Goal: Task Accomplishment & Management: Manage account settings

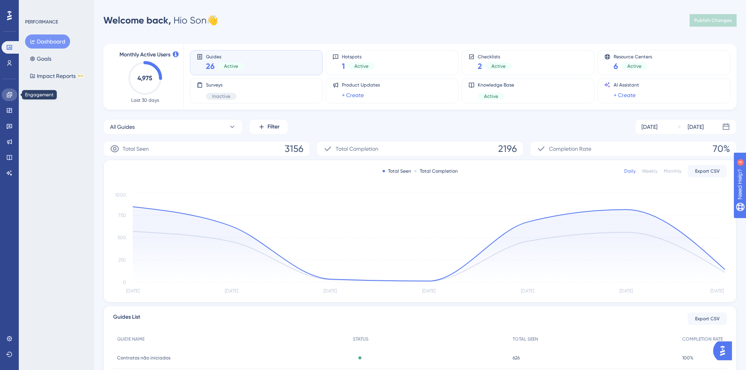
click at [9, 94] on icon at bounding box center [9, 94] width 5 height 5
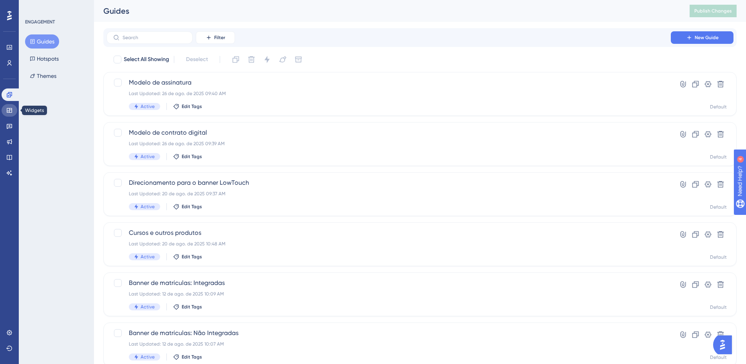
click at [7, 107] on icon at bounding box center [9, 110] width 6 height 6
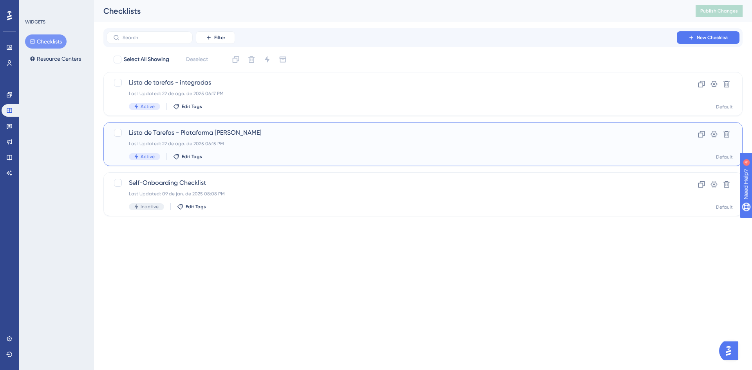
click at [183, 136] on span "Lista de Tarefas - Plataforma [PERSON_NAME]" at bounding box center [392, 132] width 526 height 9
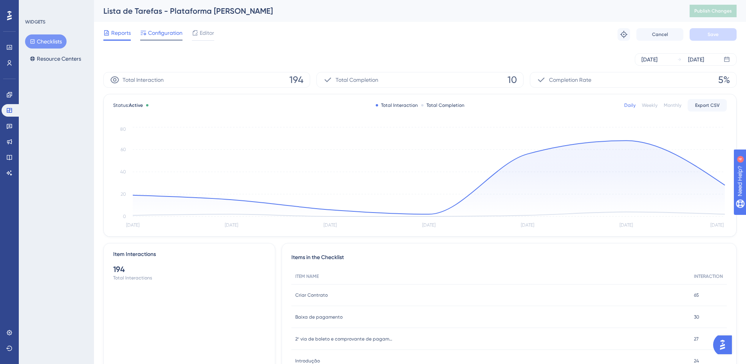
click at [157, 36] on span "Configuration" at bounding box center [165, 32] width 34 height 9
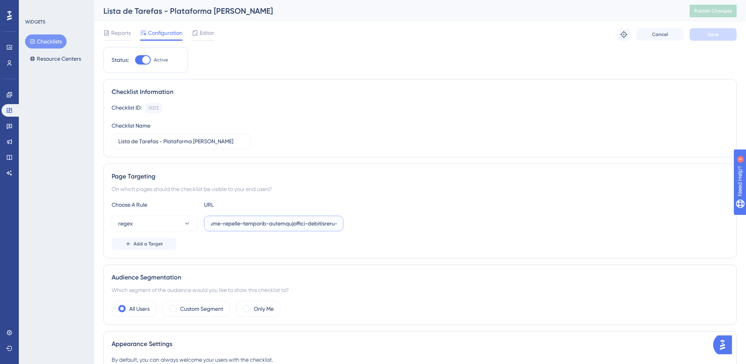
scroll to position [0, 15690]
drag, startPoint x: 266, startPoint y: 225, endPoint x: 543, endPoint y: 225, distance: 276.2
click at [543, 225] on div "regex" at bounding box center [420, 224] width 617 height 16
click at [322, 224] on input "text" at bounding box center [274, 223] width 126 height 9
paste input "colegio-supremo"
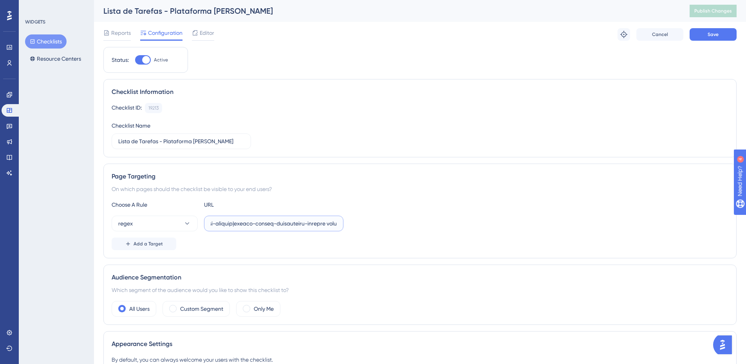
scroll to position [0, 15720]
click at [268, 223] on input "text" at bounding box center [274, 223] width 126 height 9
drag, startPoint x: 291, startPoint y: 223, endPoint x: 321, endPoint y: 226, distance: 29.5
click at [321, 226] on input "text" at bounding box center [274, 223] width 126 height 9
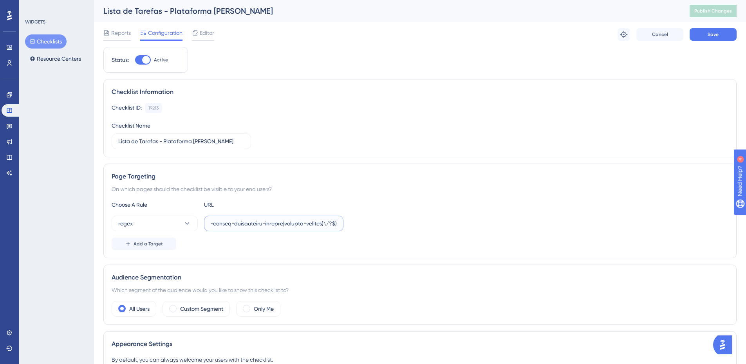
type input "^(https:\/\/(payment|escolas)\.olaisaac\.(io|dev)\/(escola-demonstracao-(1|2)|e…"
click at [426, 209] on div "Choose A Rule URL" at bounding box center [420, 204] width 617 height 9
click at [714, 36] on span "Save" at bounding box center [713, 34] width 11 height 6
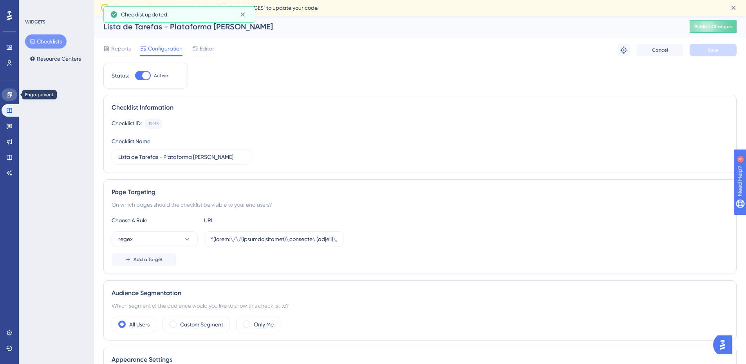
click at [9, 96] on icon at bounding box center [9, 95] width 6 height 6
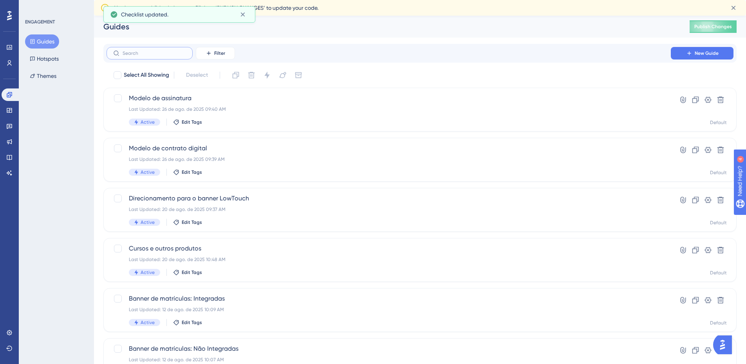
click at [149, 53] on input "text" at bounding box center [154, 53] width 63 height 5
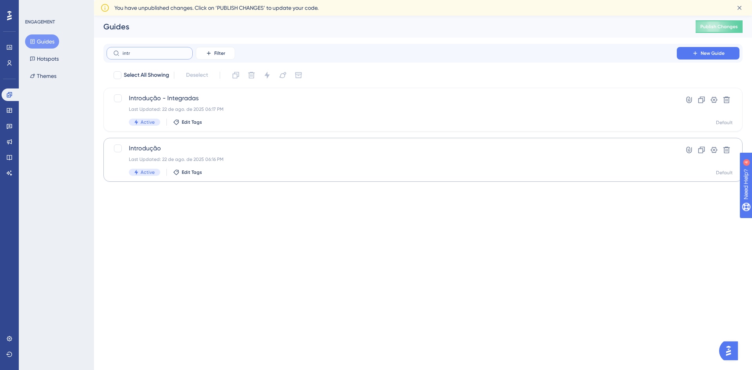
type input "intr"
click at [179, 156] on div "Last Updated: 22 de ago. de 2025 06:16 PM" at bounding box center [392, 159] width 526 height 6
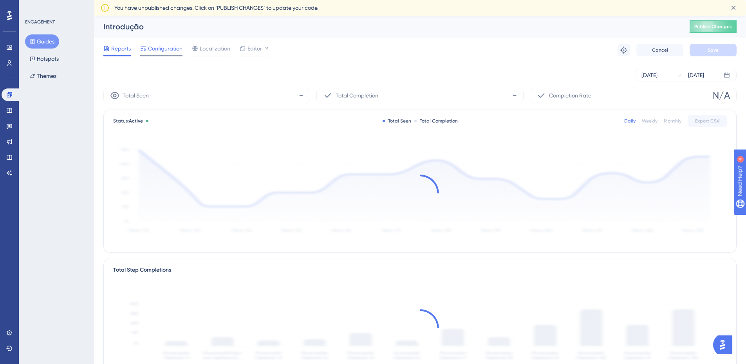
click at [162, 51] on span "Configuration" at bounding box center [165, 48] width 34 height 9
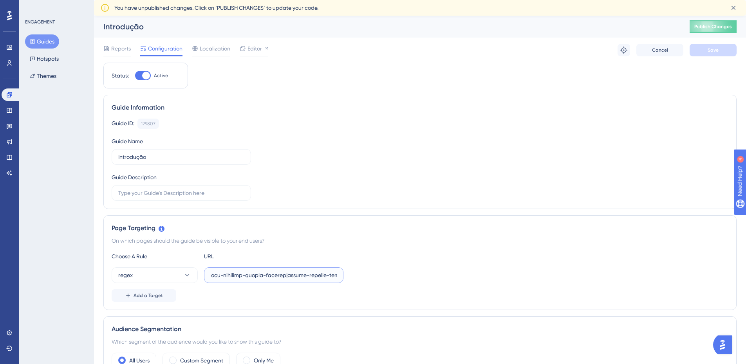
scroll to position [0, 15690]
drag, startPoint x: 310, startPoint y: 274, endPoint x: 583, endPoint y: 261, distance: 273.3
click at [583, 261] on div "Choose A Rule URL regex Add a Target" at bounding box center [420, 277] width 617 height 50
click at [321, 275] on input "text" at bounding box center [274, 275] width 126 height 9
paste input "|colegio-supremo"
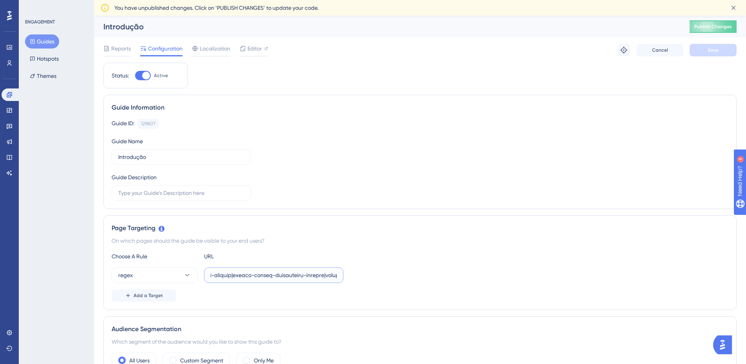
scroll to position [0, 15720]
type input "^(https:\/\/(payment|escolas)\.olaisaac\.(io|dev)\/(escola-demonstracao-(1|2)|e…"
click at [447, 274] on div "regex" at bounding box center [420, 276] width 617 height 16
click at [714, 52] on span "Save" at bounding box center [713, 50] width 11 height 6
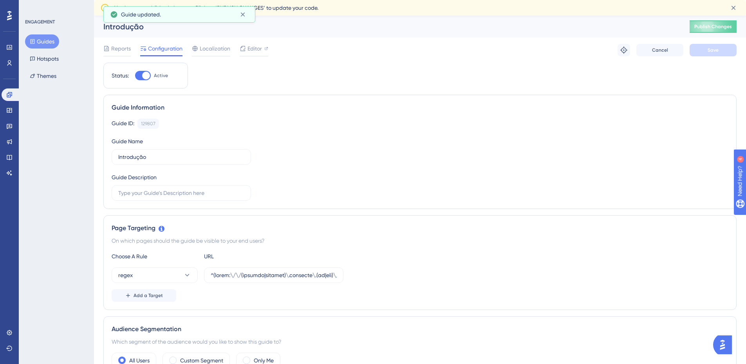
click at [45, 40] on button "Guides" at bounding box center [42, 41] width 34 height 14
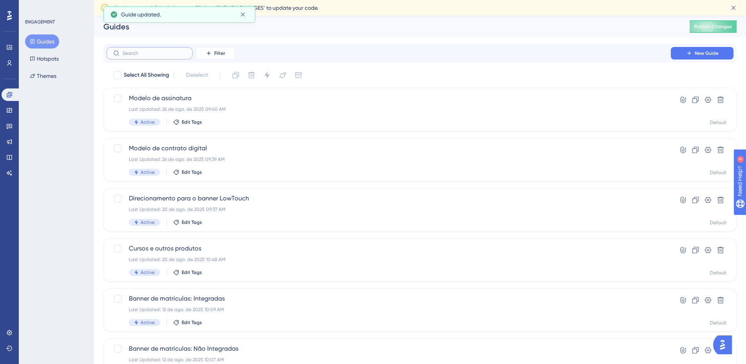
click at [130, 54] on input "text" at bounding box center [154, 53] width 63 height 5
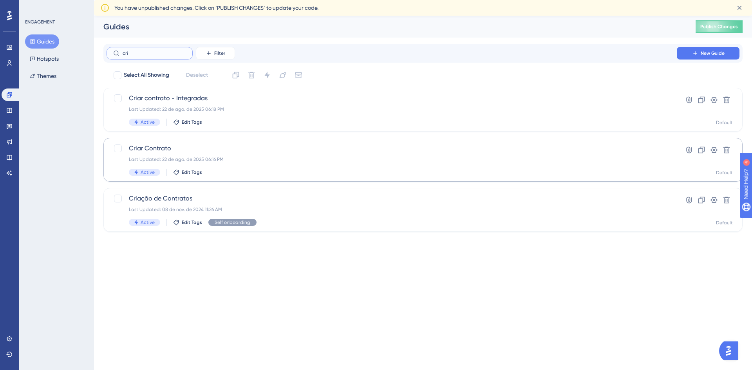
type input "cri"
click at [204, 161] on div "Last Updated: 22 de ago. de 2025 06:16 PM" at bounding box center [392, 159] width 526 height 6
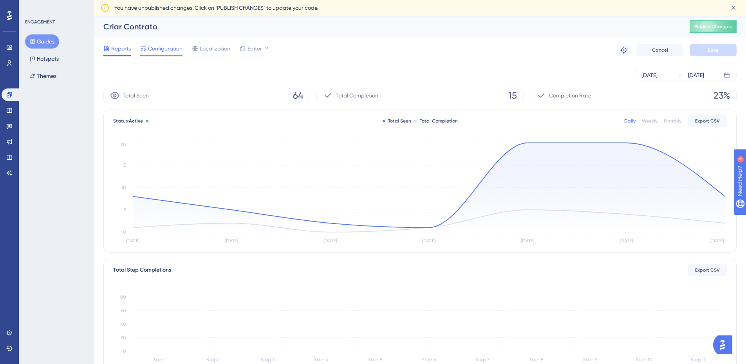
click at [157, 48] on span "Configuration" at bounding box center [165, 48] width 34 height 9
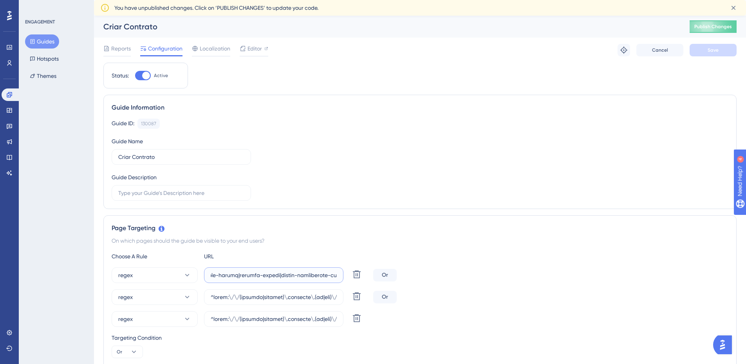
scroll to position [0, 15690]
drag, startPoint x: 315, startPoint y: 276, endPoint x: 406, endPoint y: 275, distance: 91.3
click at [573, 269] on div "regex Delete Or" at bounding box center [420, 276] width 617 height 16
click at [322, 275] on input "text" at bounding box center [274, 275] width 126 height 9
paste input "|colegio-supremo"
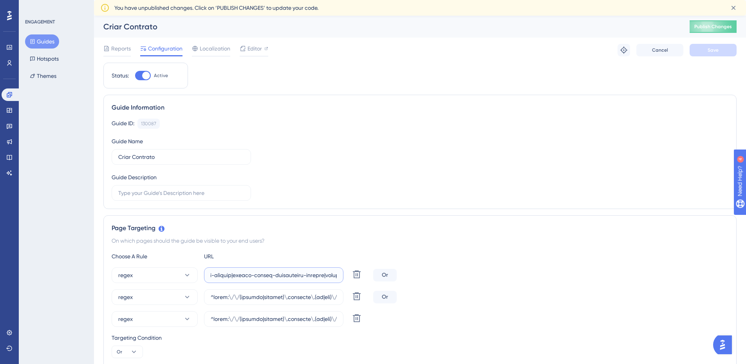
scroll to position [0, 15720]
type input "^(https:\/\/(payment|escolas)\.olaisaac\.(io|dev)\/(escola-demonstracao-(1|2)|e…"
drag, startPoint x: 317, startPoint y: 294, endPoint x: 648, endPoint y: 297, distance: 331.4
click at [648, 297] on div "regex Delete Or" at bounding box center [420, 297] width 617 height 16
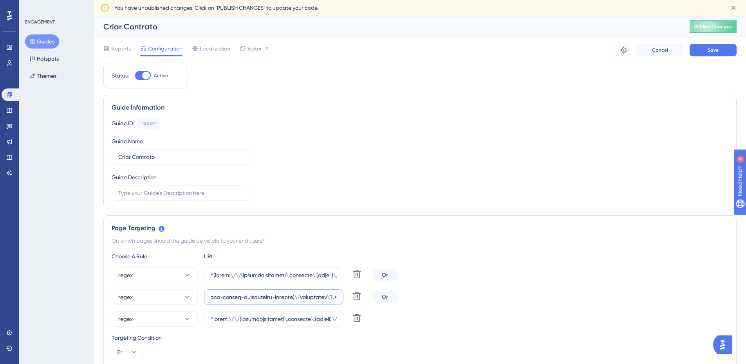
click at [289, 295] on input "text" at bounding box center [274, 297] width 126 height 9
paste input "|colegio-supremo"
type input "^https:\/\/(payment|escolas)\.olaisaac\.(io|dev)\/(escola-demonstracao-(1|2)|es…"
drag, startPoint x: 290, startPoint y: 318, endPoint x: 577, endPoint y: 324, distance: 287.2
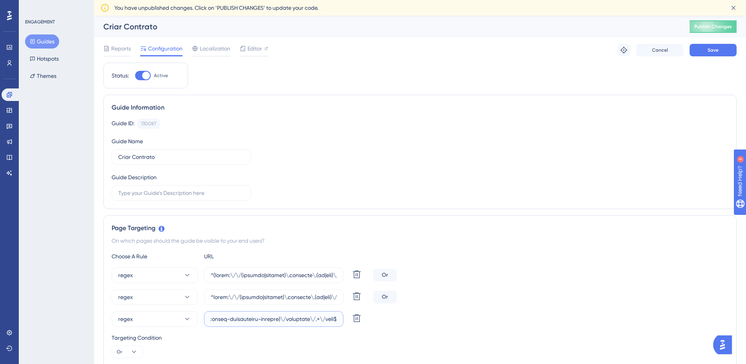
click at [577, 324] on div "regex Delete" at bounding box center [420, 319] width 617 height 16
click at [274, 318] on input "text" at bounding box center [274, 319] width 126 height 9
paste input "|colegio-supremo"
type input "^https:\/\/(payment|escolas)\.olaisaac\.(io|dev)\/(escola-demonstracao-(1|2)|es…"
click at [510, 321] on div "regex Delete" at bounding box center [420, 319] width 617 height 16
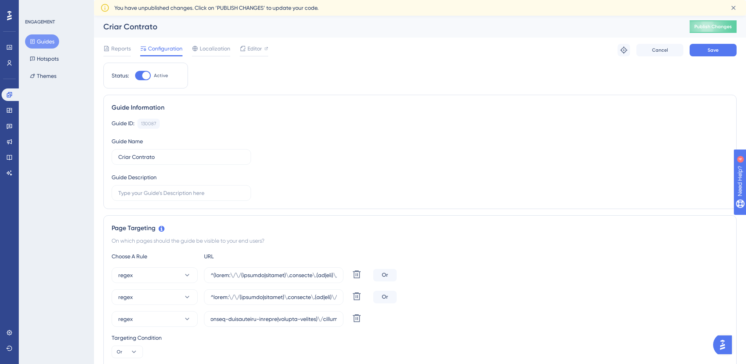
scroll to position [0, 0]
click at [700, 49] on button "Save" at bounding box center [713, 50] width 47 height 13
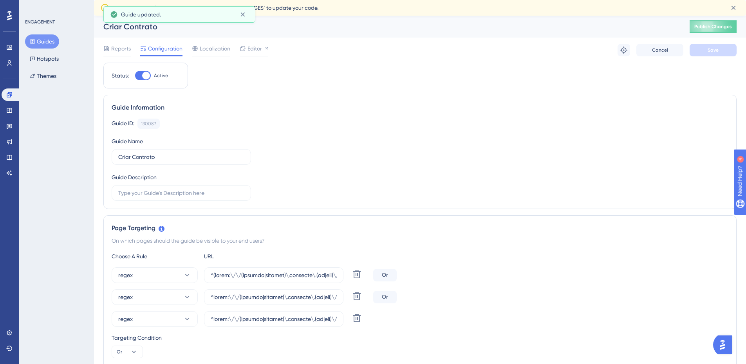
click at [42, 42] on button "Guides" at bounding box center [42, 41] width 34 height 14
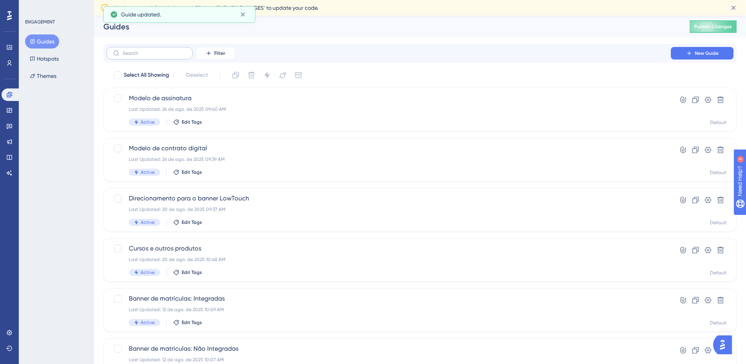
click at [137, 58] on label at bounding box center [150, 53] width 86 height 13
click at [137, 56] on input "text" at bounding box center [154, 53] width 63 height 5
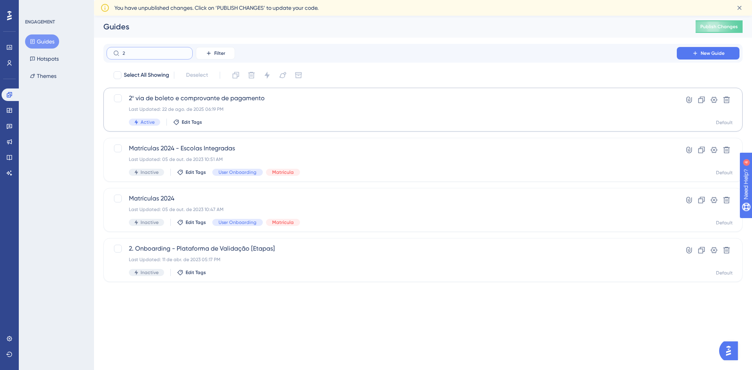
type input "2"
click at [165, 100] on span "2º via de boleto e comprovante de pagamento" at bounding box center [392, 98] width 526 height 9
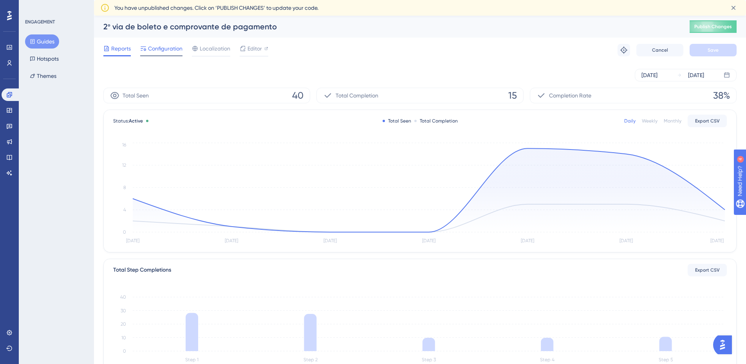
click at [166, 52] on span "Configuration" at bounding box center [165, 48] width 34 height 9
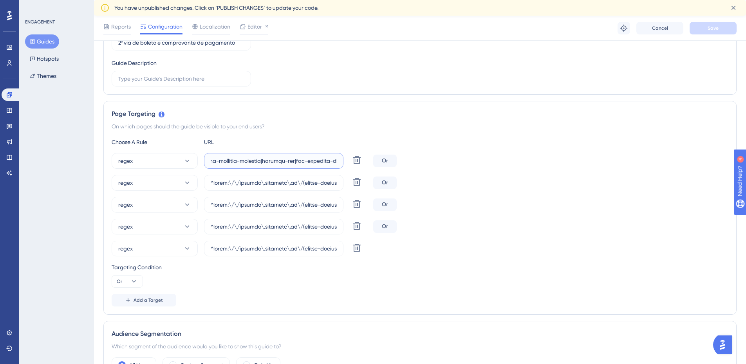
scroll to position [0, 22407]
drag, startPoint x: 324, startPoint y: 161, endPoint x: 613, endPoint y: 166, distance: 289.5
click at [613, 166] on div "regex Delete Or" at bounding box center [420, 161] width 617 height 16
click at [321, 162] on input "text" at bounding box center [274, 161] width 126 height 9
paste input "|colegio-supremo"
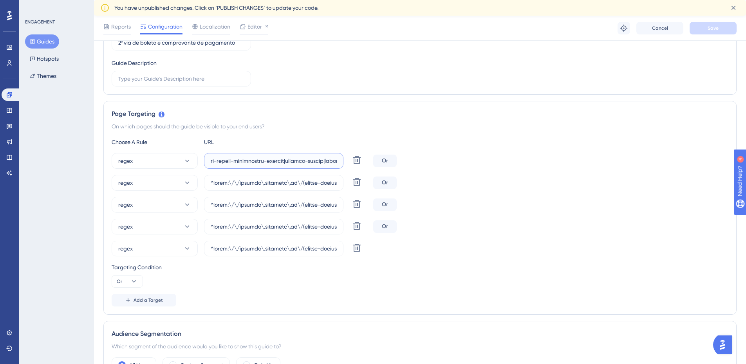
scroll to position [0, 22437]
type input "^(https:\/\/(payment|escolas)\.olaisaac\.(io|dev)\/(escola-demonstracao-(1|2)|e…"
drag, startPoint x: 300, startPoint y: 184, endPoint x: 628, endPoint y: 198, distance: 328.5
click at [628, 198] on div "regex Delete Or regex [PERSON_NAME] regex Delete Or regex Delete Or regex Delete" at bounding box center [420, 204] width 617 height 103
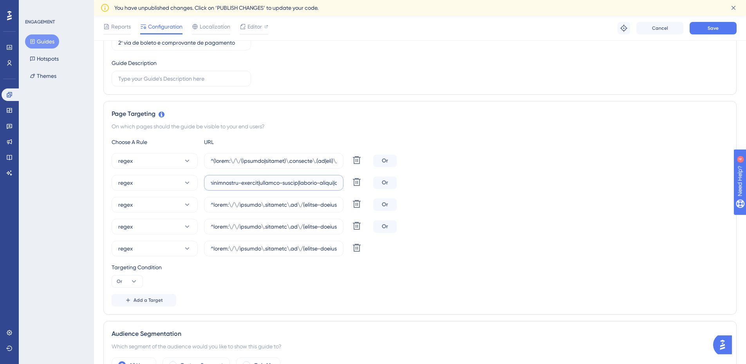
click at [289, 183] on input "text" at bounding box center [274, 183] width 126 height 9
click at [289, 184] on input "text" at bounding box center [274, 183] width 126 height 9
paste input "|colegio-supremo"
type input "^https:\/\/payment\.olaisaac\.io\/(escola-demonstracao-(1|2)|escola-[PERSON_NAM…"
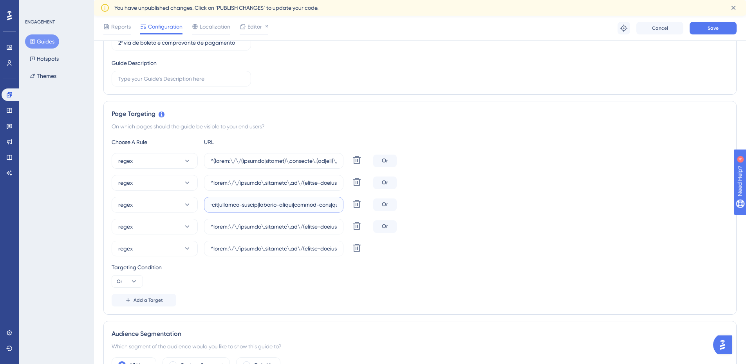
drag, startPoint x: 302, startPoint y: 206, endPoint x: 601, endPoint y: 221, distance: 299.3
click at [601, 221] on div "regex Delete Or regex [PERSON_NAME] regex Delete Or regex Delete Or regex Delete" at bounding box center [420, 204] width 617 height 103
click at [249, 204] on input "text" at bounding box center [274, 205] width 126 height 9
paste input "|colegio-supremo"
type input "^https:\/\/payment\.olaisaac\.io\/(escola-demonstracao-(1|2)|escola-[PERSON_NAM…"
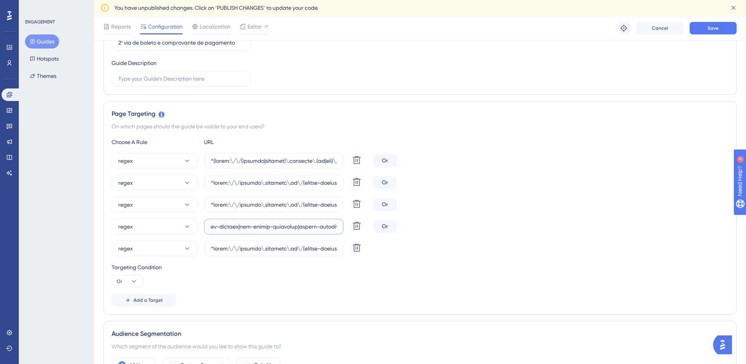
scroll to position [0, 22472]
drag, startPoint x: 285, startPoint y: 228, endPoint x: 601, endPoint y: 242, distance: 316.1
click at [601, 242] on div "regex Delete Or regex [PERSON_NAME] regex Delete Or regex Delete Or regex Delete" at bounding box center [420, 204] width 617 height 103
click at [218, 226] on input "text" at bounding box center [274, 226] width 126 height 9
paste input "|colegio-supremo"
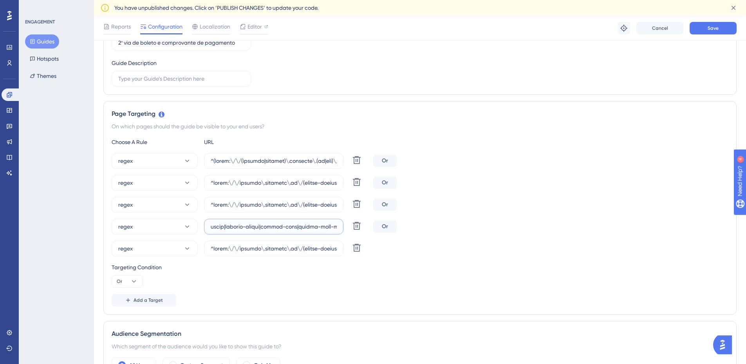
type input "^https:\/\/payment\.olaisaac\.io\/(escola-demonstracao-(1|2)|escola-[PERSON_NAM…"
drag, startPoint x: 373, startPoint y: 253, endPoint x: 616, endPoint y: 266, distance: 243.6
click at [616, 266] on div "Choose A Rule URL regex Delete Or regex [PERSON_NAME] regex Delete Or regex Del…" at bounding box center [420, 221] width 617 height 169
click at [219, 248] on input "text" at bounding box center [274, 248] width 126 height 9
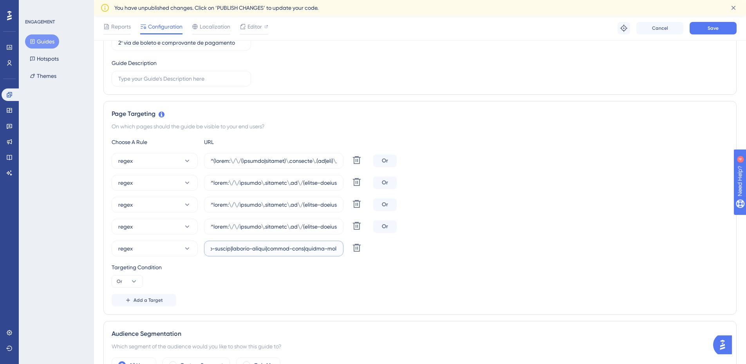
paste input "|colegio-supremo"
type input "^https:\/\/payment\.olaisaac\.io\/(escola-demonstracao-(1|2)|escola-[PERSON_NAM…"
click at [496, 268] on div "Targeting Condition" at bounding box center [420, 267] width 617 height 9
click at [714, 32] on button "Save" at bounding box center [713, 28] width 47 height 13
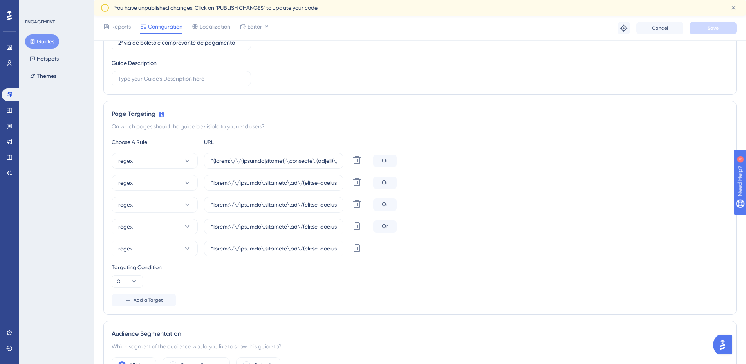
click at [49, 39] on button "Guides" at bounding box center [42, 41] width 34 height 14
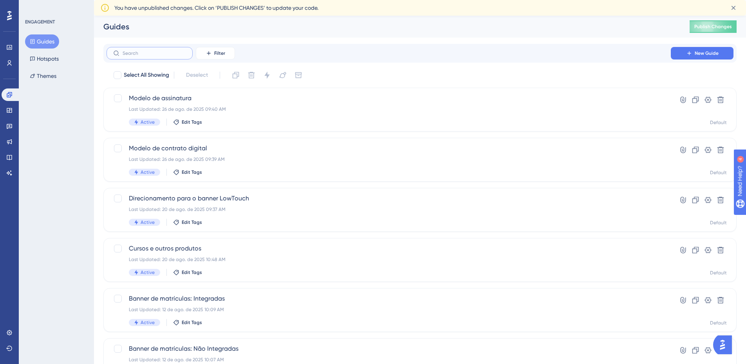
click at [138, 53] on input "text" at bounding box center [154, 53] width 63 height 5
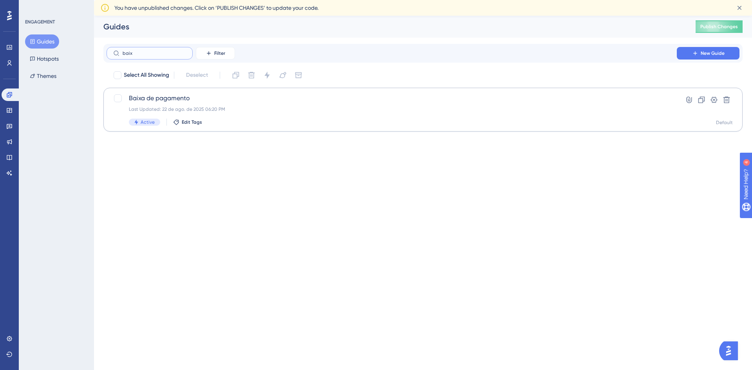
type input "baix"
click at [159, 93] on div "Baixa de pagamento Last Updated: 22 de ago. de 2025 06:20 PM Active Edit Tags H…" at bounding box center [422, 110] width 639 height 44
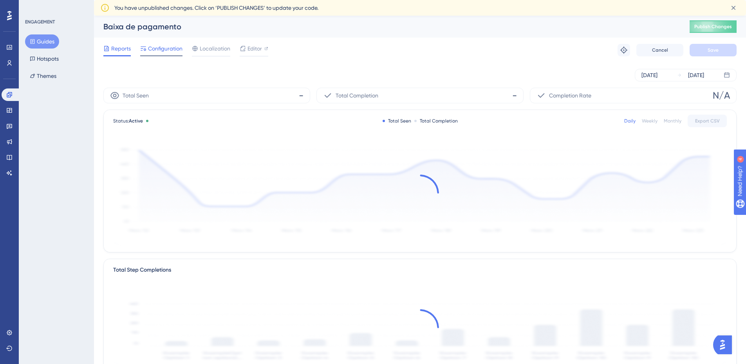
click at [176, 47] on span "Configuration" at bounding box center [165, 48] width 34 height 9
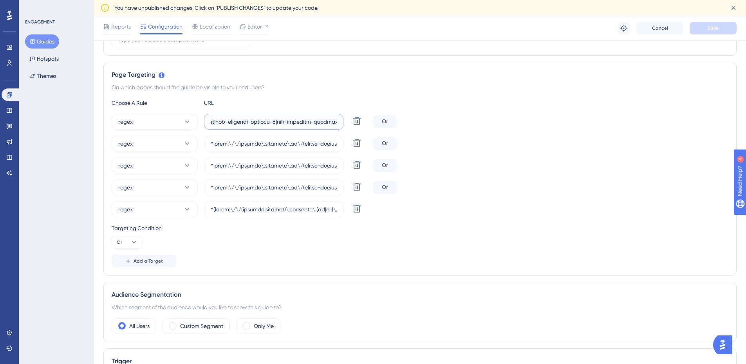
scroll to position [0, 22471]
drag, startPoint x: 302, startPoint y: 118, endPoint x: 577, endPoint y: 121, distance: 274.6
click at [577, 121] on div "regex Delete Or" at bounding box center [420, 122] width 617 height 16
drag, startPoint x: 219, startPoint y: 120, endPoint x: 227, endPoint y: 131, distance: 13.6
click at [219, 121] on input "text" at bounding box center [274, 122] width 126 height 9
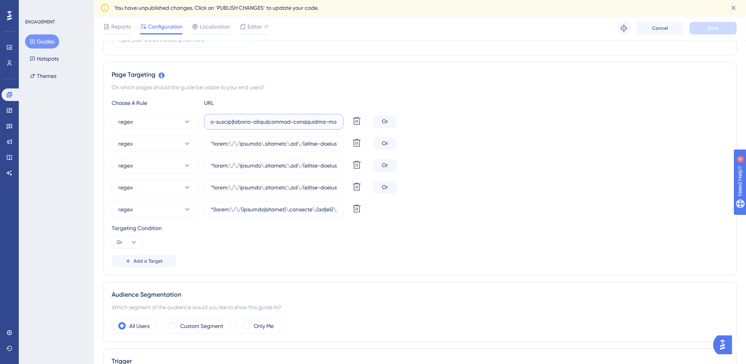
click at [218, 123] on input "text" at bounding box center [274, 122] width 126 height 9
paste input "|colegio-supremo"
type input "^https:\/\/payment\.olaisaac\.io\/(escola-demonstracao-(1|2)|escola-[PERSON_NAM…"
drag, startPoint x: 286, startPoint y: 145, endPoint x: 633, endPoint y: 169, distance: 347.9
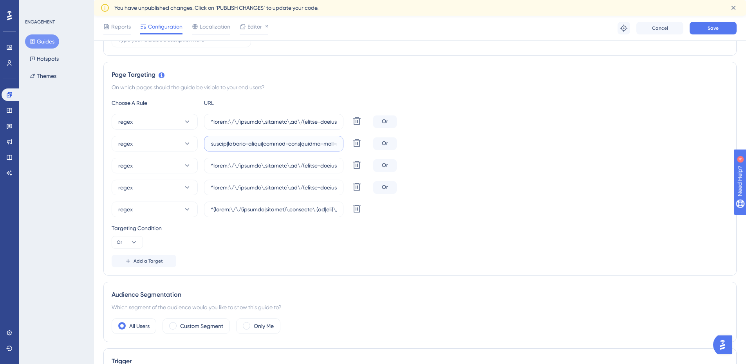
click at [633, 169] on div "regex Delete Or regex [PERSON_NAME] regex Delete Or regex Delete Or regex Delete" at bounding box center [420, 165] width 617 height 103
click at [219, 143] on input "text" at bounding box center [274, 143] width 126 height 9
paste input "|colegio-supremo"
type input "^https:\/\/payment\.olaisaac\.io\/(escola-demonstracao-(1|2)|escola-[PERSON_NAM…"
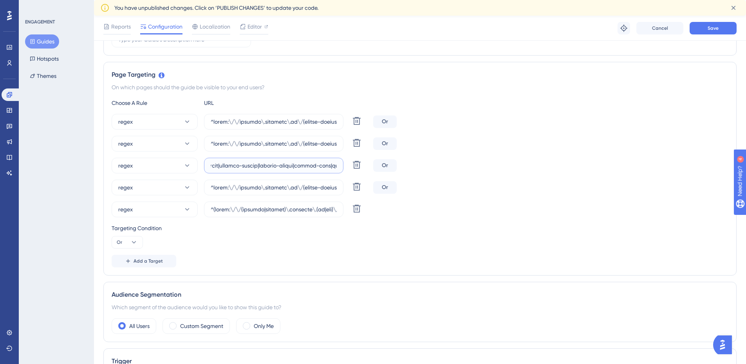
drag, startPoint x: 276, startPoint y: 166, endPoint x: 612, endPoint y: 173, distance: 335.8
click at [612, 173] on div "regex Delete Or" at bounding box center [420, 166] width 617 height 16
click at [248, 166] on input "text" at bounding box center [274, 165] width 126 height 9
paste input "|colegio-supremo"
type input "^https:\/\/payment\.olaisaac\.io\/(escola-demonstracao-(1|2)|escola-[PERSON_NAM…"
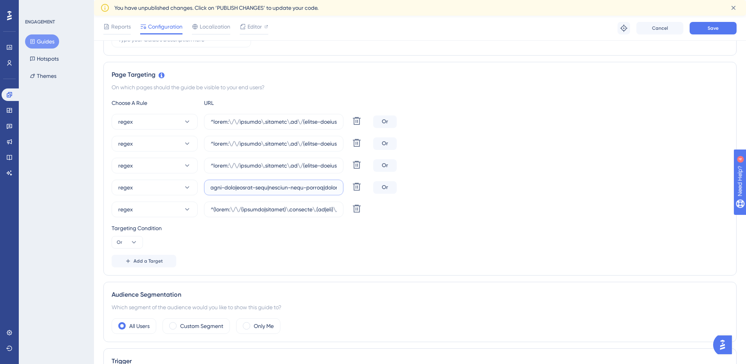
scroll to position [0, 22400]
drag, startPoint x: 276, startPoint y: 188, endPoint x: 720, endPoint y: 213, distance: 444.9
click at [720, 213] on div "regex Delete Or regex [PERSON_NAME] regex Delete Or regex Delete Or regex Delete" at bounding box center [420, 165] width 617 height 103
click at [290, 189] on input "text" at bounding box center [274, 187] width 126 height 9
paste input "|colegio-supremo"
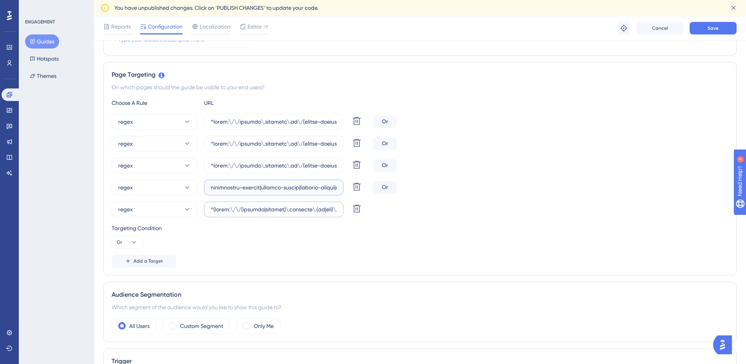
type input "^https:\/\/payment\.olaisaac\.io\/(escola-demonstracao-(1|2)|escola-[PERSON_NAM…"
drag, startPoint x: 298, startPoint y: 207, endPoint x: 601, endPoint y: 228, distance: 303.5
click at [601, 228] on div "Choose A Rule URL regex Delete Or regex [PERSON_NAME] regex Delete Or regex Del…" at bounding box center [420, 182] width 617 height 169
click at [321, 211] on input "text" at bounding box center [274, 209] width 126 height 9
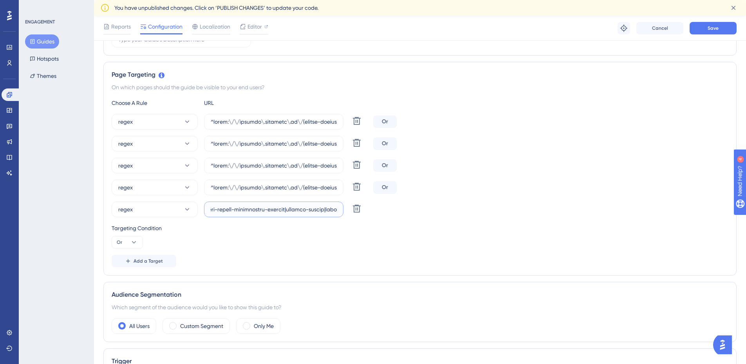
paste input "|colegio-supremo"
type input "^(https:\/\/(payment|escolas)\.olaisaac\.(io|dev)\/(escola-demonstracao-(1|2)|e…"
click at [508, 243] on div "Targeting Condition Or" at bounding box center [420, 236] width 617 height 25
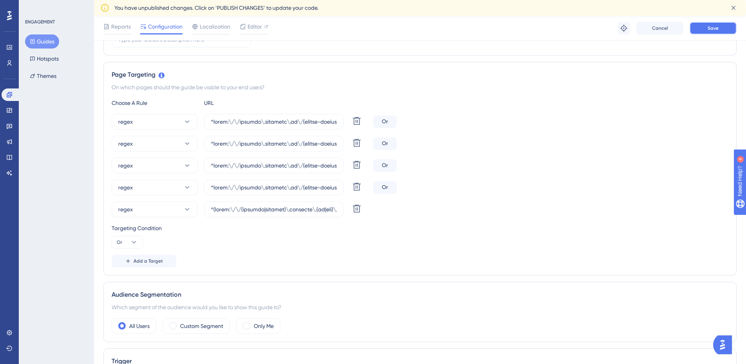
click at [712, 26] on span "Save" at bounding box center [713, 28] width 11 height 6
click at [48, 39] on button "Guides" at bounding box center [42, 41] width 34 height 14
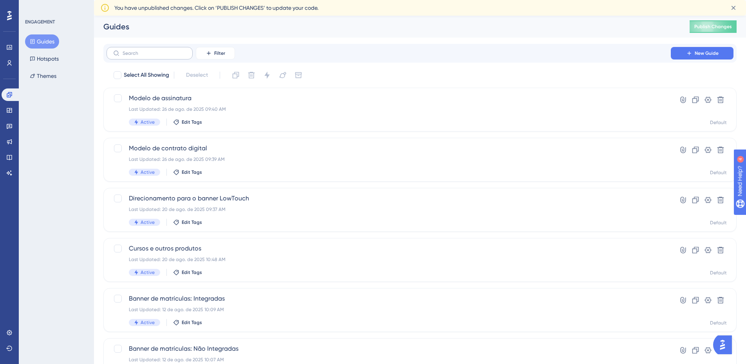
click at [134, 49] on label at bounding box center [150, 53] width 86 height 13
click at [134, 51] on input "text" at bounding box center [154, 53] width 63 height 5
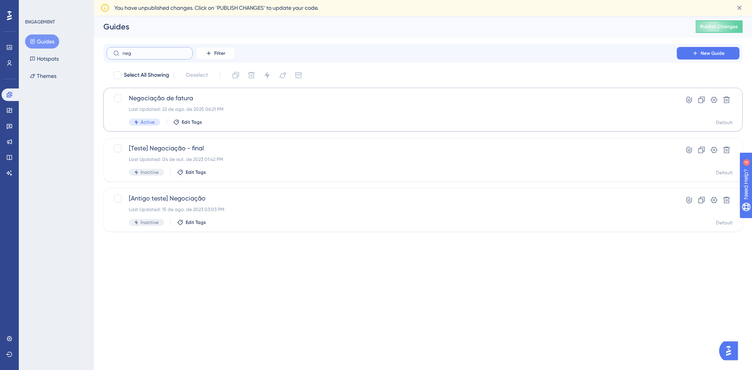
type input "neg"
click at [160, 99] on span "Negociação de fatura" at bounding box center [392, 98] width 526 height 9
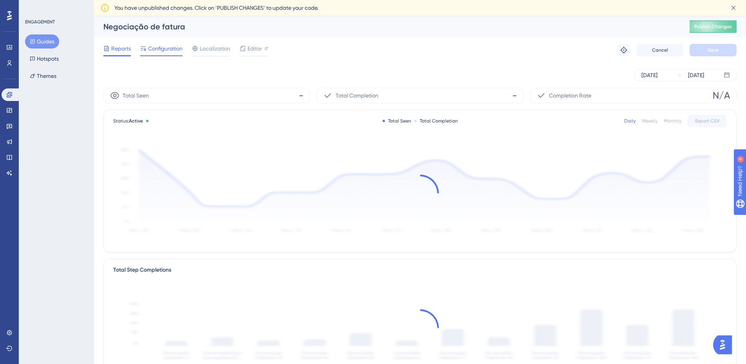
click at [160, 51] on span "Configuration" at bounding box center [165, 48] width 34 height 9
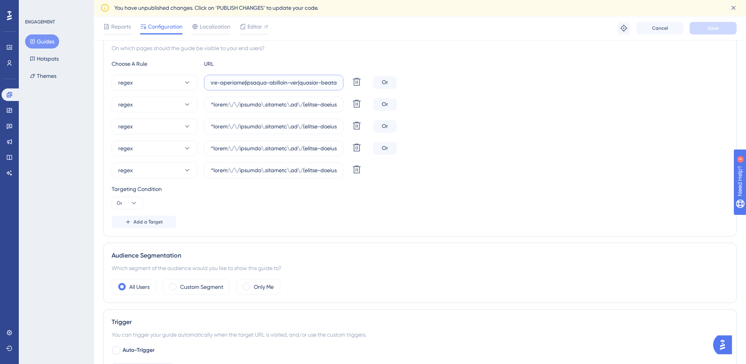
scroll to position [0, 22407]
drag, startPoint x: 292, startPoint y: 82, endPoint x: 414, endPoint y: 79, distance: 121.9
click at [641, 103] on div "regex Delete Or regex [PERSON_NAME] regex Delete Or regex Delete Or regex Delete" at bounding box center [420, 126] width 617 height 103
click at [324, 82] on input "text" at bounding box center [274, 82] width 126 height 9
click at [322, 82] on input "text" at bounding box center [274, 82] width 126 height 9
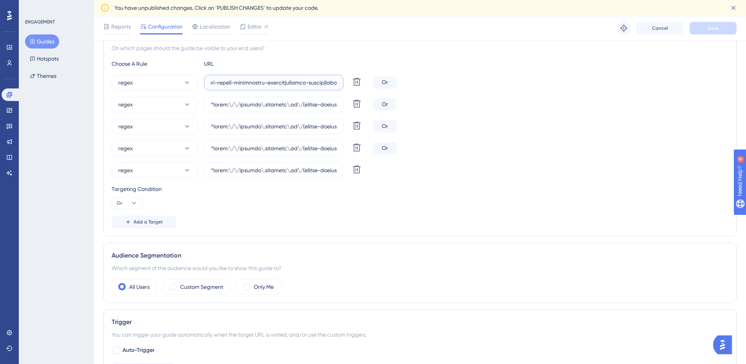
paste input "|colegio-supremo"
type input "^(https:\/\/(payment|escolas)\.olaisaac\.(io|dev)\/(escola-demonstracao-(1|2)|e…"
drag, startPoint x: 291, startPoint y: 101, endPoint x: 616, endPoint y: 119, distance: 326.0
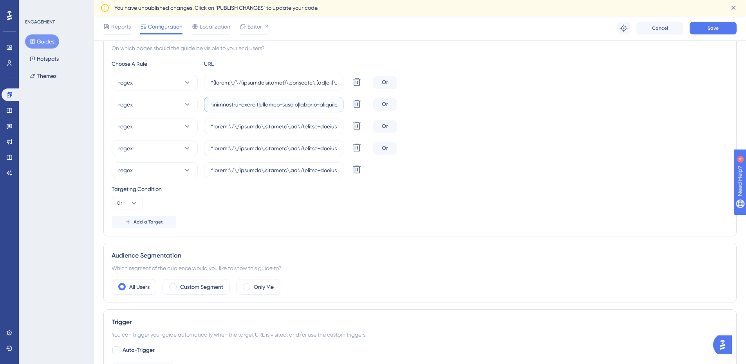
click at [616, 119] on div "regex Delete Or regex [PERSON_NAME] regex Delete Or regex Delete Or regex Delete" at bounding box center [420, 126] width 617 height 103
click at [290, 104] on input "text" at bounding box center [274, 104] width 126 height 9
paste input "|colegio-supremo"
type input "^https:\/\/payment\.olaisaac\.io\/(escola-demonstracao-(1|2)|escola-[PERSON_NAM…"
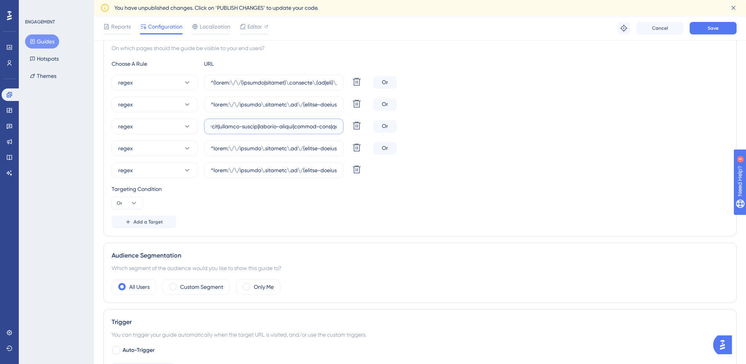
drag, startPoint x: 309, startPoint y: 127, endPoint x: 665, endPoint y: 145, distance: 356.1
click at [665, 145] on div "regex Delete Or regex [PERSON_NAME] regex Delete Or regex Delete Or regex Delete" at bounding box center [420, 126] width 617 height 103
click at [250, 125] on input "text" at bounding box center [274, 126] width 126 height 9
click at [248, 125] on input "text" at bounding box center [274, 126] width 126 height 9
paste input "|colegio-supremo"
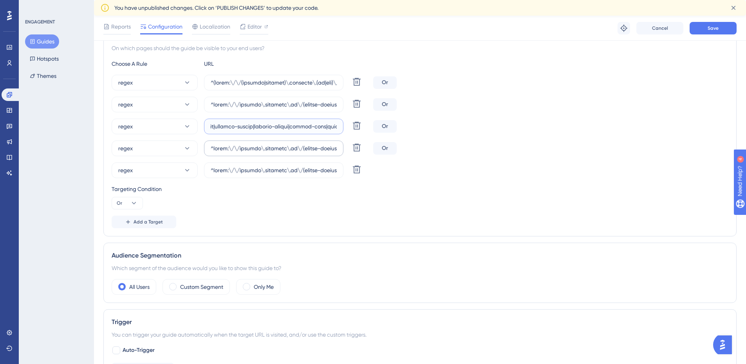
type input "^https:\/\/payment\.olaisaac\.io\/(escola-demonstracao-(1|2)|escola-[PERSON_NAM…"
drag, startPoint x: 335, startPoint y: 156, endPoint x: 426, endPoint y: 164, distance: 91.6
click at [662, 176] on div "regex Delete Or regex [PERSON_NAME] regex Delete Or regex Delete Or regex Delete" at bounding box center [420, 126] width 617 height 103
click at [219, 147] on input "text" at bounding box center [274, 148] width 126 height 9
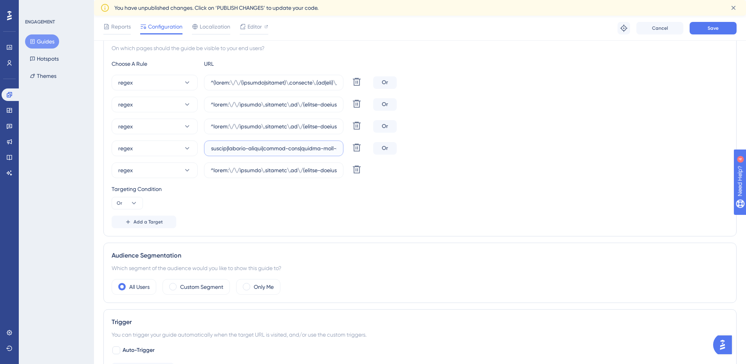
paste input "|colegio-supremo"
type input "^https:\/\/payment\.olaisaac\.io\/(escola-demonstracao-(1|2)|escola-[PERSON_NAM…"
drag, startPoint x: 302, startPoint y: 170, endPoint x: 660, endPoint y: 192, distance: 358.7
click at [660, 192] on div "Choose A Rule URL regex Delete Or regex [PERSON_NAME] regex Delete Or regex Del…" at bounding box center [420, 143] width 617 height 169
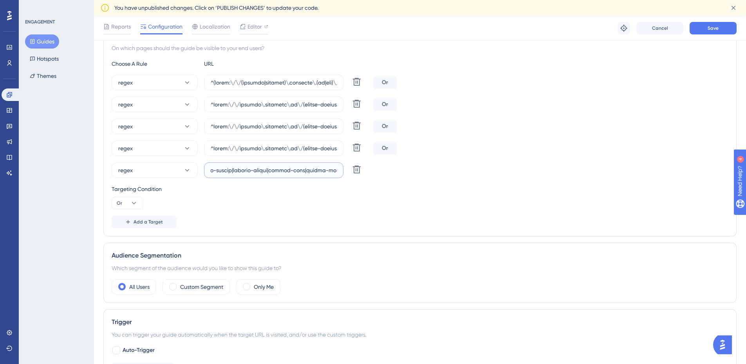
click at [218, 170] on input "text" at bounding box center [274, 170] width 126 height 9
paste input "|colegio-supremo"
type input "^https:\/\/payment\.olaisaac\.io\/(escola-demonstracao-(1|2)|escola-[PERSON_NAM…"
click at [513, 203] on div "Targeting Condition Or" at bounding box center [420, 196] width 617 height 25
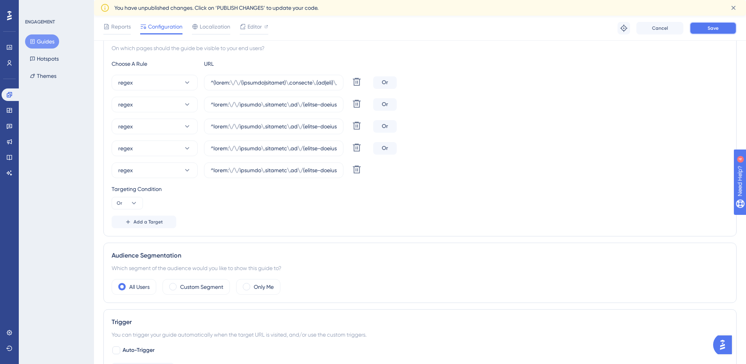
click at [706, 23] on button "Save" at bounding box center [713, 28] width 47 height 13
drag, startPoint x: 327, startPoint y: 174, endPoint x: 613, endPoint y: 200, distance: 286.4
click at [613, 200] on div "Choose A Rule URL regex Delete Or regex [PERSON_NAME] regex Delete Or regex Del…" at bounding box center [420, 143] width 617 height 169
click at [217, 171] on input "text" at bounding box center [274, 170] width 126 height 9
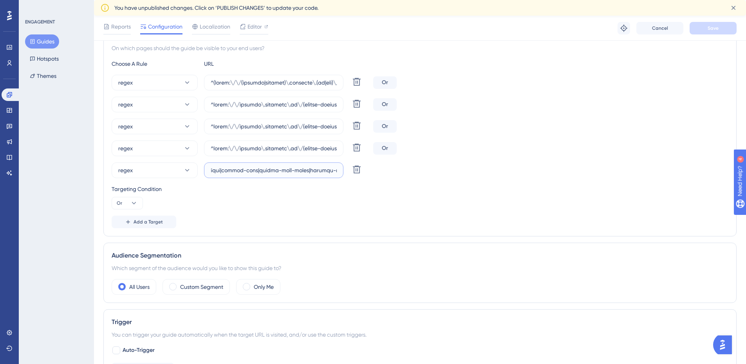
drag, startPoint x: 212, startPoint y: 170, endPoint x: 205, endPoint y: 170, distance: 7.5
click at [205, 170] on label at bounding box center [273, 171] width 139 height 16
click at [218, 170] on input "text" at bounding box center [274, 170] width 126 height 9
click at [522, 220] on div "Add a Target" at bounding box center [420, 222] width 617 height 13
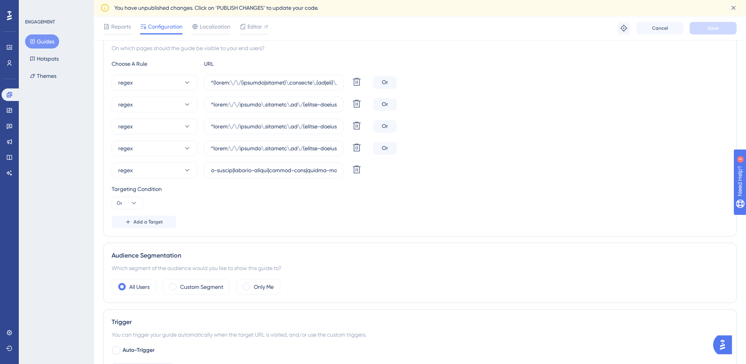
scroll to position [0, 0]
click at [32, 42] on icon at bounding box center [33, 41] width 4 height 5
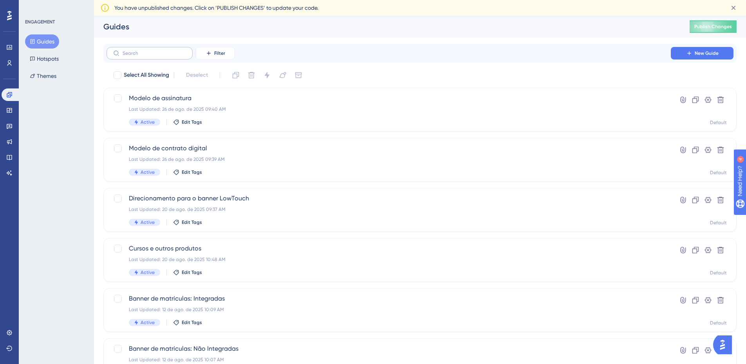
click at [139, 56] on label at bounding box center [150, 53] width 86 height 13
click at [139, 56] on input "text" at bounding box center [154, 53] width 63 height 5
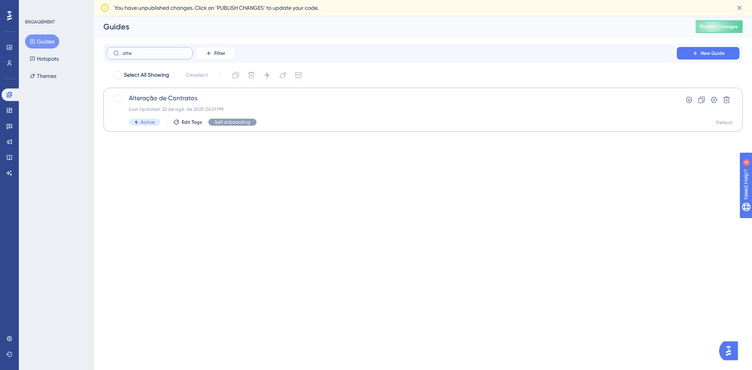
type input "alte"
click at [168, 94] on span "Alteração de Contratos" at bounding box center [392, 98] width 526 height 9
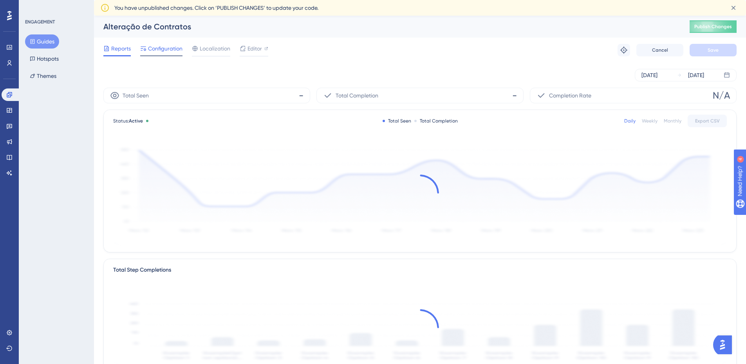
click at [163, 51] on span "Configuration" at bounding box center [165, 48] width 34 height 9
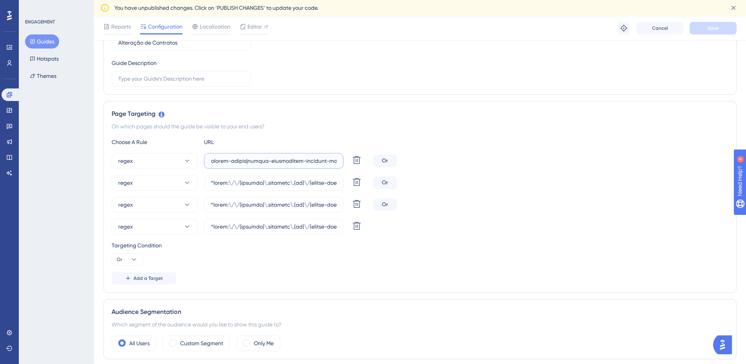
scroll to position [0, 22407]
drag, startPoint x: 315, startPoint y: 161, endPoint x: 494, endPoint y: 174, distance: 179.5
click at [725, 177] on div "regex Delete Or regex Delete Or regex Delete Or regex Delete" at bounding box center [420, 193] width 617 height 81
click at [323, 160] on input "text" at bounding box center [274, 161] width 126 height 9
paste input "|colegio-supremo"
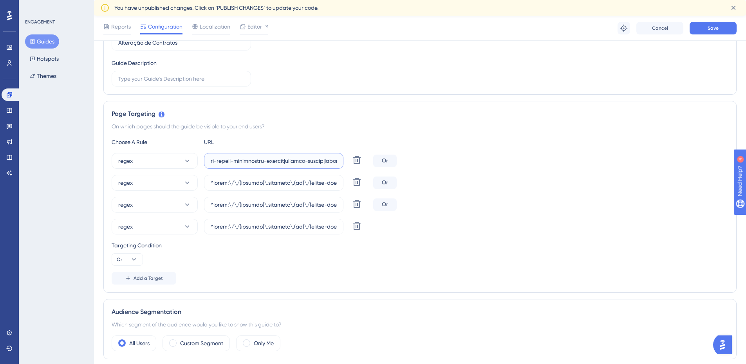
scroll to position [0, 22437]
type input "^(https:\/\/(payment|escolas)\.olaisaac\.(io|dev)\/(escola-demonstracao-(1|2)|e…"
drag, startPoint x: 313, startPoint y: 181, endPoint x: 708, endPoint y: 190, distance: 395.4
click at [708, 190] on div "regex Delete Or" at bounding box center [420, 183] width 617 height 16
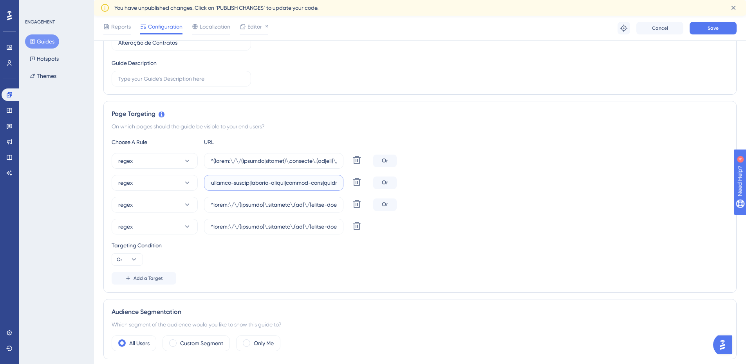
click at [240, 183] on input "text" at bounding box center [274, 183] width 126 height 9
paste input "|colegio-supremo"
type input "^https:\/\/(payment)\.olaisaac\.(io)\/(escola-demonstracao-(1|2)|escola-[PERSON…"
drag, startPoint x: 265, startPoint y: 207, endPoint x: 645, endPoint y: 202, distance: 380.0
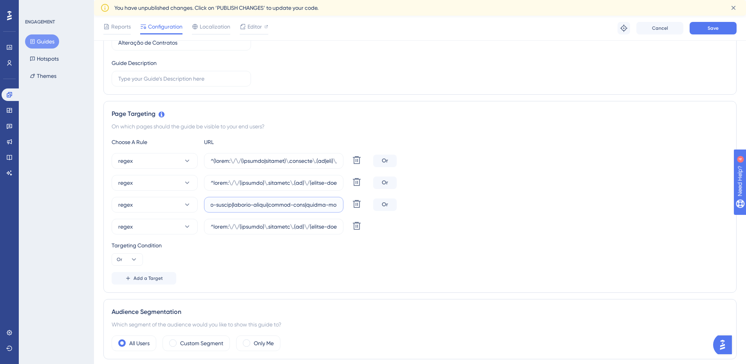
click at [645, 202] on div "regex Delete Or" at bounding box center [420, 205] width 617 height 16
click at [222, 204] on input "text" at bounding box center [274, 205] width 126 height 9
paste input "|colegio-supremo"
type input "^https:\/\/(payment)\.olaisaac\.(io)\/(escola-demonstracao-(1|2)|escola-[PERSON…"
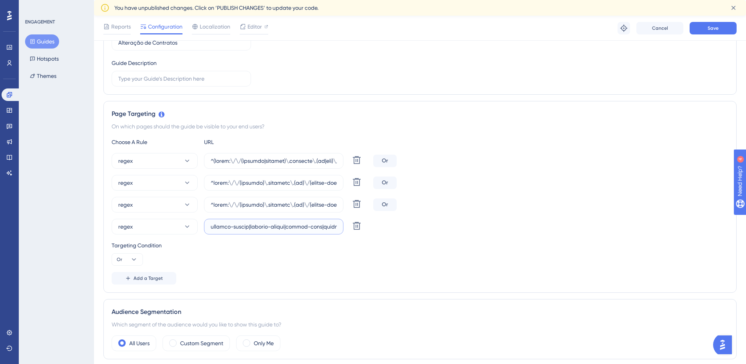
drag, startPoint x: 268, startPoint y: 228, endPoint x: 692, endPoint y: 241, distance: 424.8
click at [692, 241] on div "Choose A Rule URL regex Delete Or regex [PERSON_NAME] regex Delete Or regex Del…" at bounding box center [420, 210] width 617 height 147
click at [244, 229] on input "text" at bounding box center [274, 226] width 126 height 9
paste input "|colegio-supremo"
type input "^https:\/\/(payment)\.olaisaac\.(io)\/(escola-demonstracao-(1|2)|escola-[PERSON…"
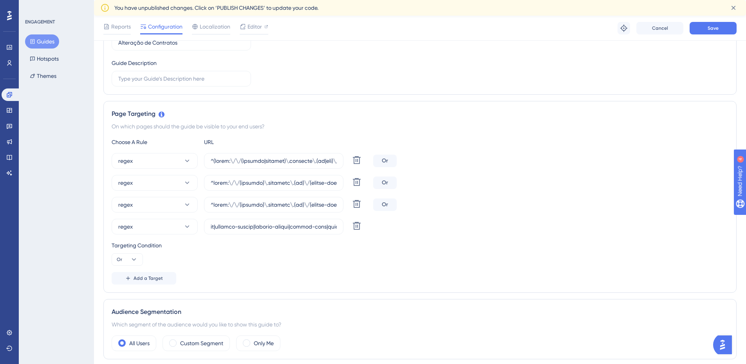
scroll to position [0, 0]
click at [500, 263] on div "Targeting Condition Or" at bounding box center [420, 253] width 617 height 25
click at [713, 29] on span "Save" at bounding box center [713, 28] width 11 height 6
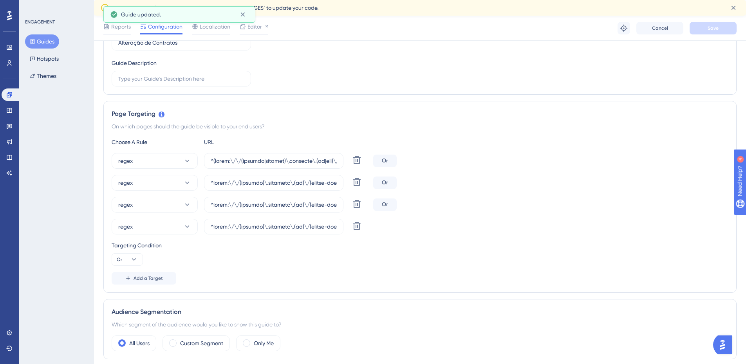
click at [49, 39] on button "Guides" at bounding box center [42, 41] width 34 height 14
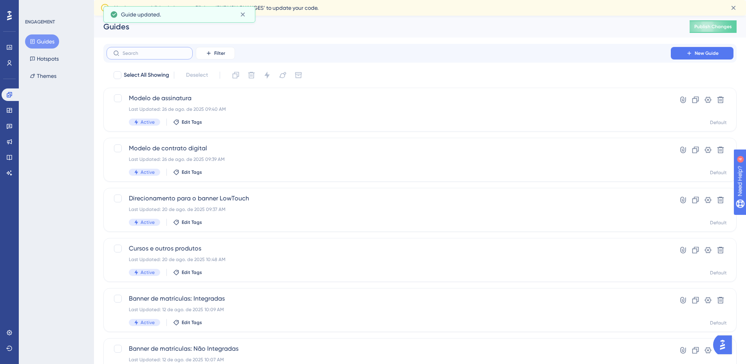
drag, startPoint x: 126, startPoint y: 54, endPoint x: 140, endPoint y: 51, distance: 14.4
click at [126, 55] on input "text" at bounding box center [154, 53] width 63 height 5
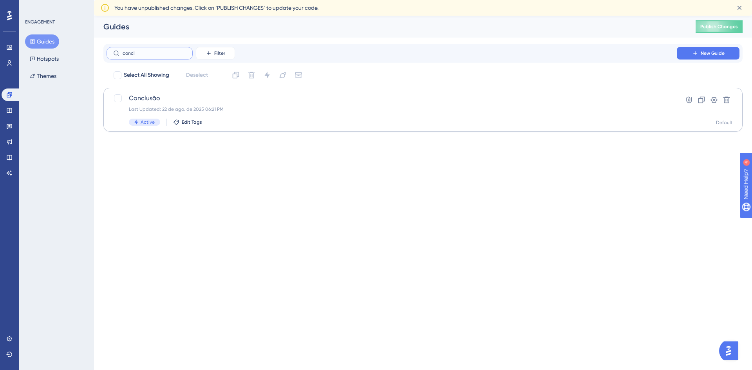
type input "concl"
click at [186, 99] on span "Conclusão" at bounding box center [392, 98] width 526 height 9
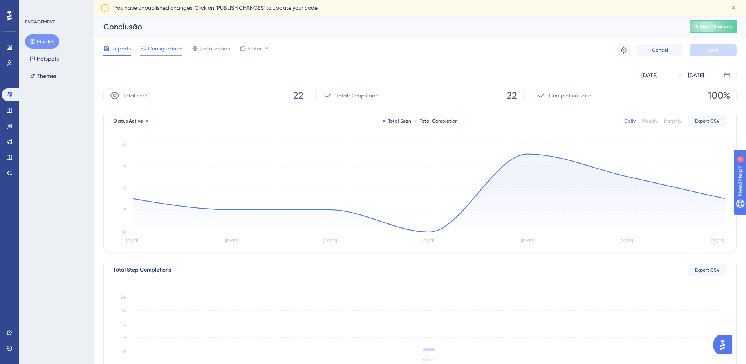
click at [168, 49] on span "Configuration" at bounding box center [165, 48] width 34 height 9
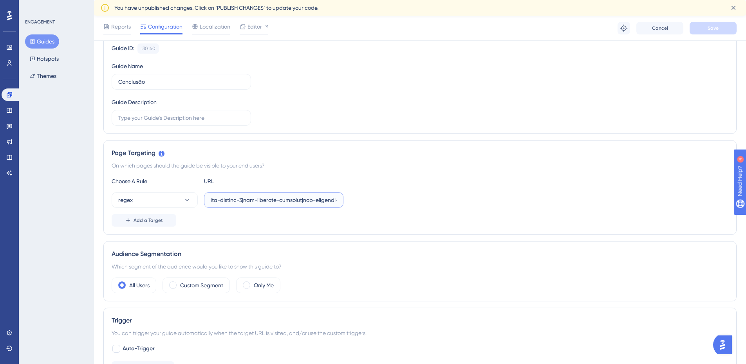
scroll to position [0, 22407]
drag, startPoint x: 297, startPoint y: 200, endPoint x: 652, endPoint y: 200, distance: 354.9
click at [652, 200] on div "regex" at bounding box center [420, 200] width 617 height 16
click at [322, 200] on input "text" at bounding box center [274, 200] width 126 height 9
paste input "|colegio-supremo"
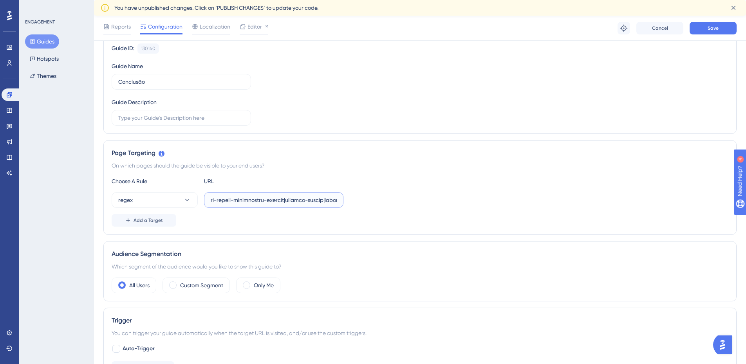
scroll to position [0, 22437]
type input "^(https:\/\/(payment|escolas)\.olaisaac\.(io|dev)\/(escola-demonstracao-(1|2)|e…"
click at [486, 208] on div "Choose A Rule URL regex Add a Target" at bounding box center [420, 202] width 617 height 50
click at [712, 29] on span "Save" at bounding box center [713, 28] width 11 height 6
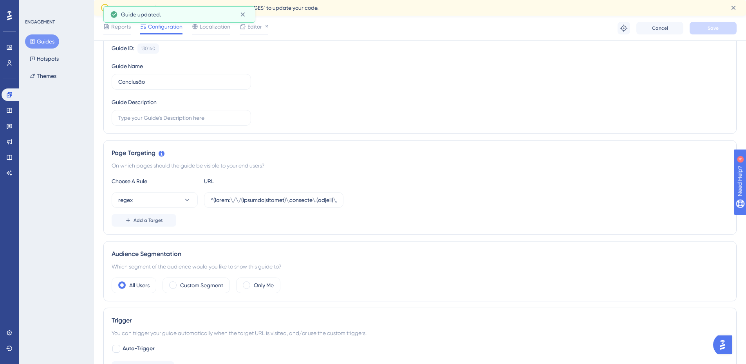
click at [41, 38] on button "Guides" at bounding box center [42, 41] width 34 height 14
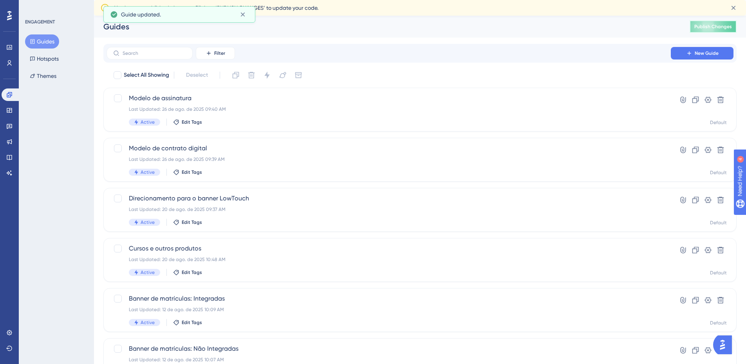
click at [715, 26] on span "Publish Changes" at bounding box center [714, 27] width 38 height 6
